Goal: Go to known website: Go to known website

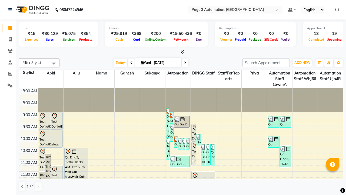
click at [338, 9] on icon at bounding box center [338, 10] width 4 height 4
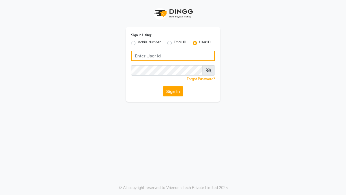
click at [173, 56] on input "Username" at bounding box center [173, 56] width 84 height 10
type input "prod-automation"
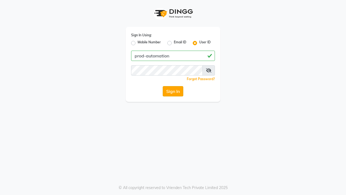
click at [173, 91] on button "Sign In" at bounding box center [173, 91] width 21 height 10
